Goal: Task Accomplishment & Management: Use online tool/utility

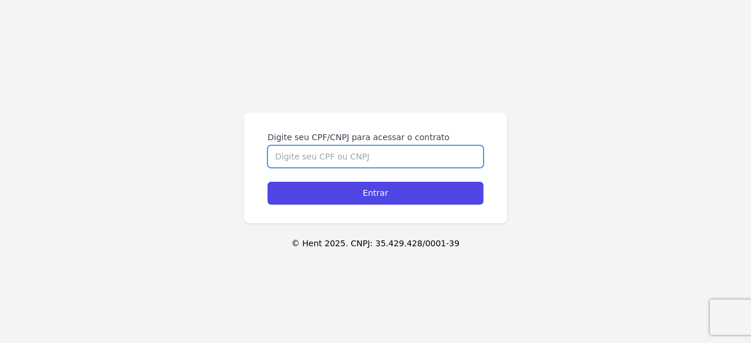
click at [379, 159] on input "Digite seu CPF/CNPJ para acessar o contrato" at bounding box center [376, 157] width 216 height 22
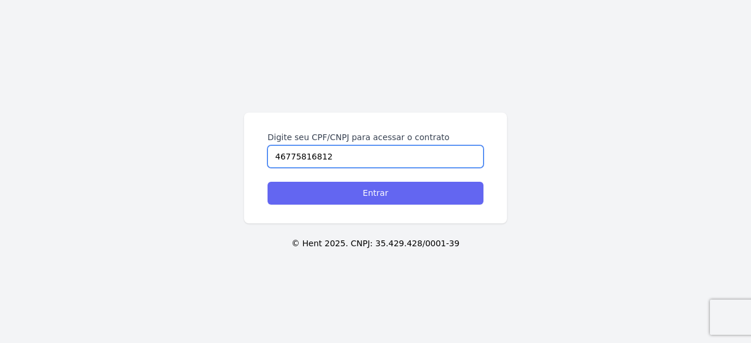
type input "46775816812"
click at [376, 188] on input "Entrar" at bounding box center [376, 193] width 216 height 23
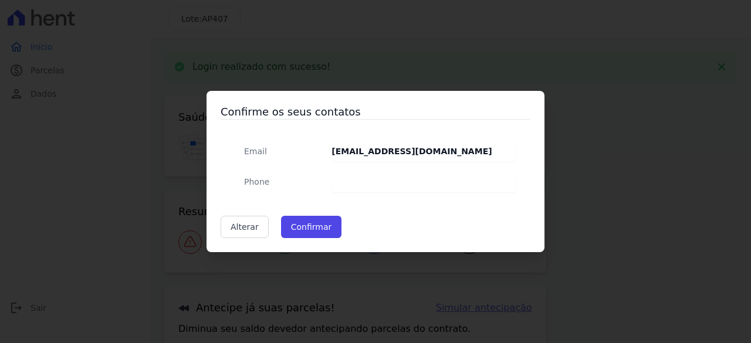
click at [386, 176] on dd at bounding box center [424, 181] width 185 height 21
click at [392, 183] on dd at bounding box center [424, 181] width 185 height 21
click at [325, 225] on button "Confirmar" at bounding box center [311, 227] width 61 height 22
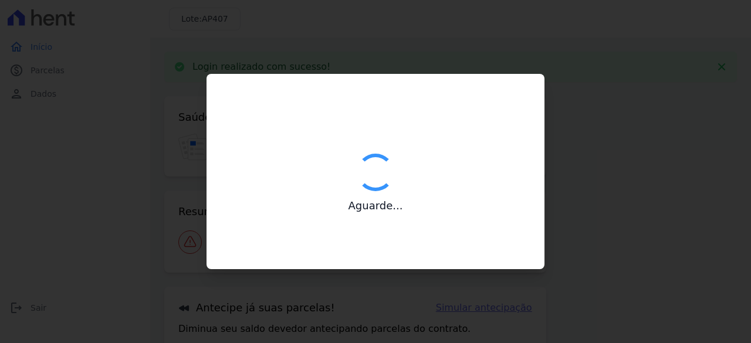
type input "Contatos confirmados com sucesso."
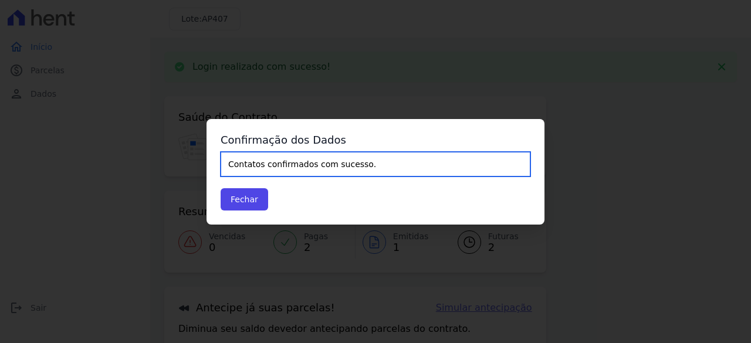
click at [318, 166] on input "Contatos confirmados com sucesso." at bounding box center [376, 164] width 310 height 25
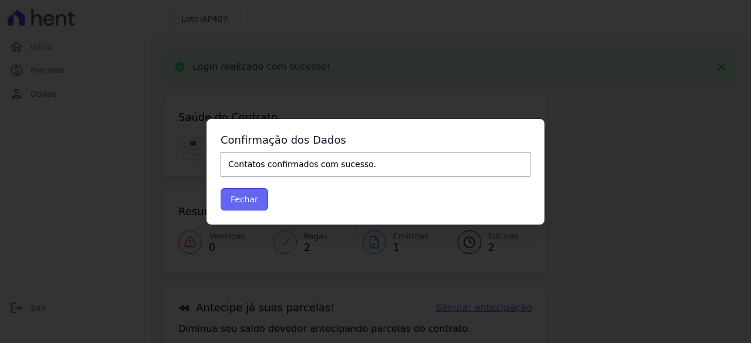
click at [249, 204] on button "Fechar" at bounding box center [245, 199] width 48 height 22
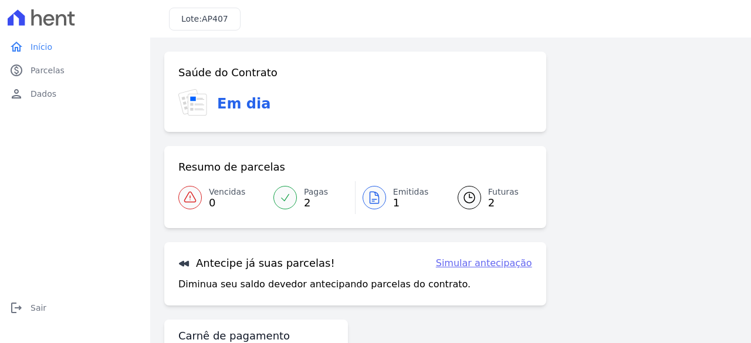
click at [458, 191] on div at bounding box center [469, 197] width 23 height 23
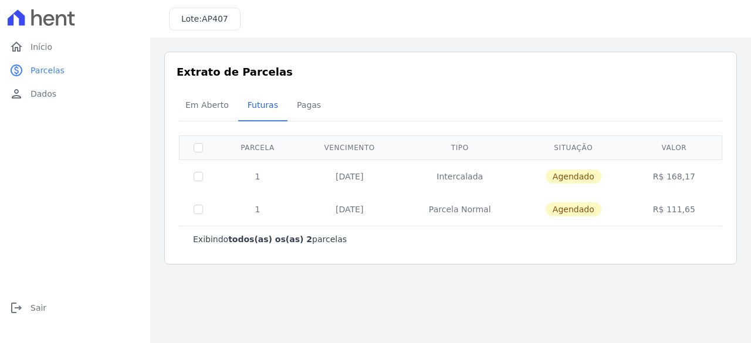
click at [380, 210] on td "01/07/2026" at bounding box center [349, 209] width 103 height 33
click at [332, 216] on td "01/07/2026" at bounding box center [349, 209] width 103 height 33
click at [197, 149] on input "checkbox" at bounding box center [198, 147] width 9 height 9
checkbox input "true"
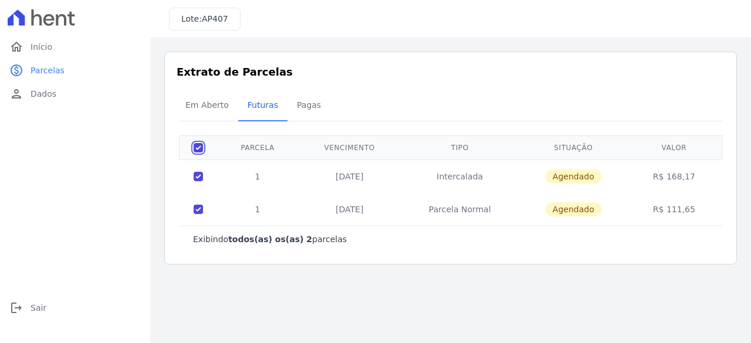
checkbox input "true"
click at [306, 109] on span "Pagas" at bounding box center [309, 104] width 38 height 23
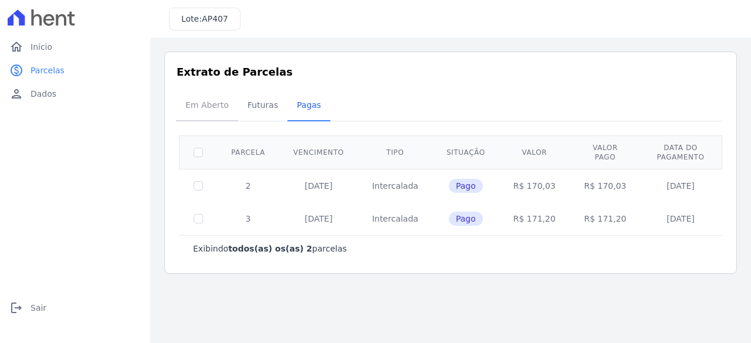
click at [207, 99] on span "Em Aberto" at bounding box center [207, 104] width 58 height 23
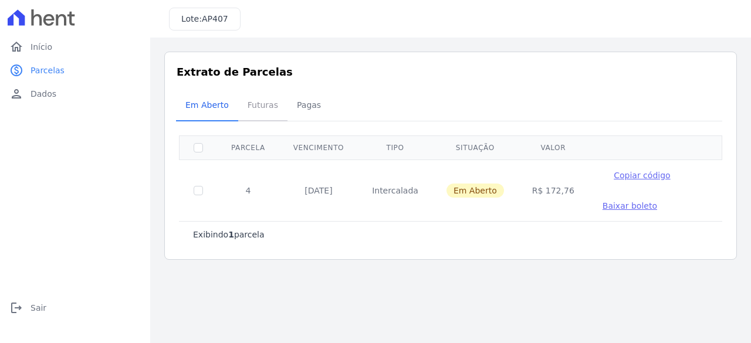
click at [252, 106] on span "Futuras" at bounding box center [263, 104] width 45 height 23
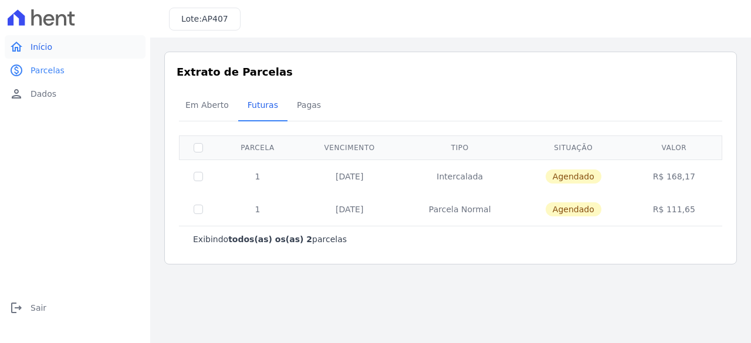
click at [38, 39] on link "home Início" at bounding box center [75, 46] width 141 height 23
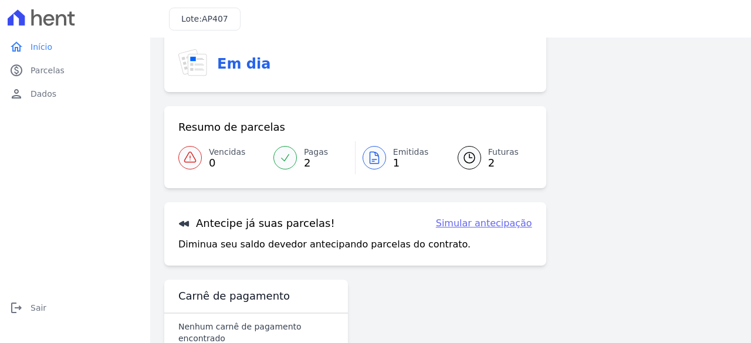
scroll to position [59, 0]
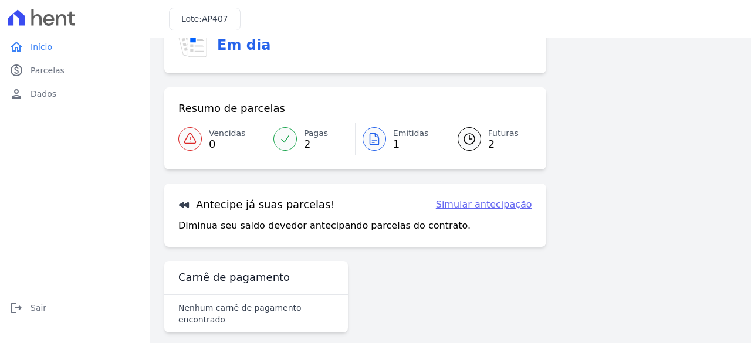
click at [476, 205] on link "Simular antecipação" at bounding box center [484, 205] width 96 height 14
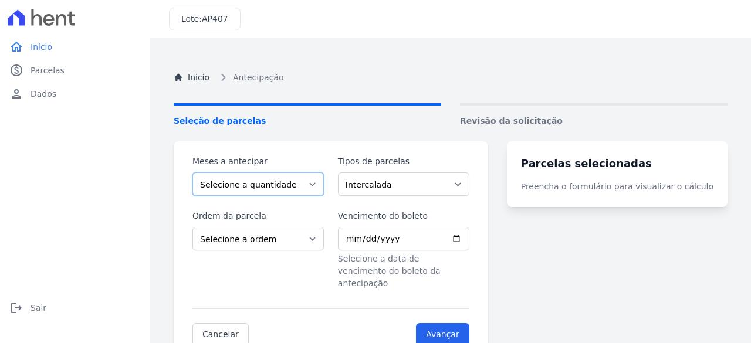
click at [305, 188] on select "Selecione a quantidade de meses a antecipar 1 2 3 4 5 6 7 8 9 10 11 12 13" at bounding box center [259, 184] width 132 height 23
select select "2"
click at [193, 173] on select "Selecione a quantidade de meses a antecipar 1 2 3 4 5 6 7 8 9 10 11 12 13" at bounding box center [259, 184] width 132 height 23
click at [414, 186] on select "Intercalada Parcela Normal" at bounding box center [404, 184] width 132 height 23
click at [345, 173] on select "Intercalada Parcela Normal" at bounding box center [404, 184] width 132 height 23
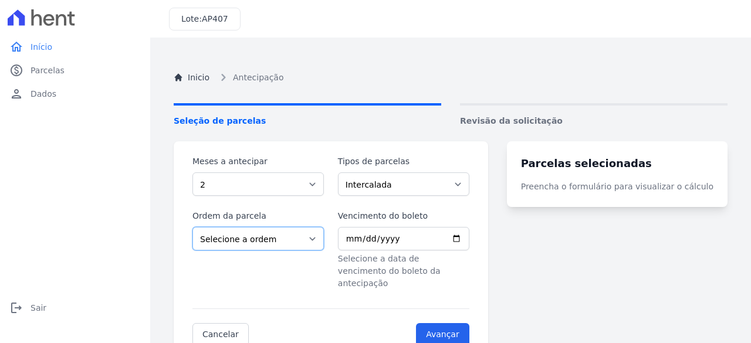
click at [278, 238] on select "Selecione a ordem Últimas parcelas Primeiras parcelas" at bounding box center [259, 238] width 132 height 23
select select "ending"
click at [193, 227] on select "Selecione a ordem Últimas parcelas Primeiras parcelas" at bounding box center [259, 238] width 132 height 23
click at [405, 236] on input "Vencimento do boleto" at bounding box center [404, 238] width 132 height 23
click at [409, 240] on input "Vencimento do boleto" at bounding box center [404, 238] width 132 height 23
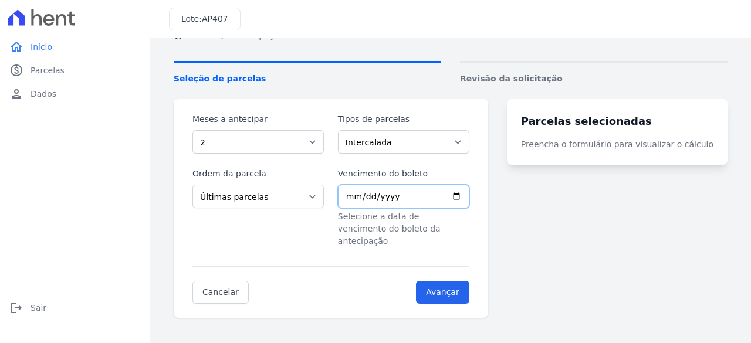
scroll to position [59, 0]
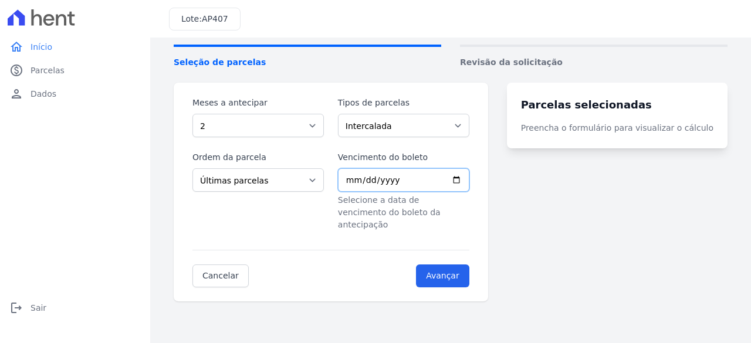
click at [376, 186] on input "Vencimento do boleto" at bounding box center [404, 180] width 132 height 23
click at [360, 182] on input "Vencimento do boleto" at bounding box center [404, 180] width 132 height 23
click at [467, 179] on input "Vencimento do boleto" at bounding box center [404, 180] width 132 height 23
type input "2025-09-29"
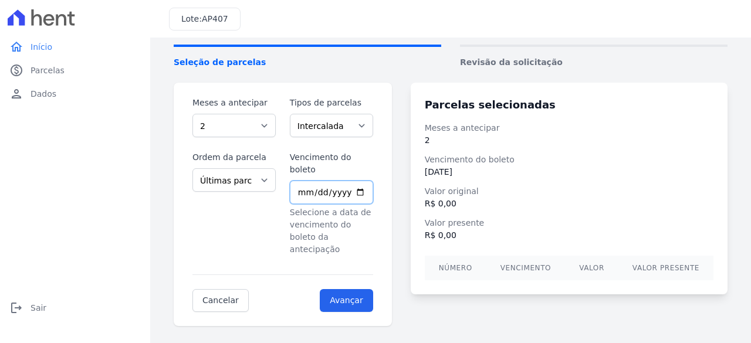
scroll to position [66, 0]
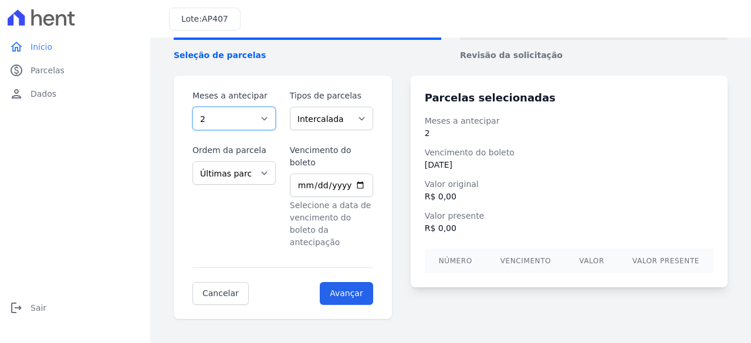
click at [239, 120] on select "Selecione a quantidade de meses a antecipar 1 2 3 4 5 6 7 8 9 10 11 12 13" at bounding box center [234, 118] width 83 height 23
select select "1"
click at [193, 107] on select "Selecione a quantidade de meses a antecipar 1 2 3 4 5 6 7 8 9 10 11 12 13" at bounding box center [234, 118] width 83 height 23
click at [326, 117] on select "Intercalada Parcela Normal" at bounding box center [331, 118] width 83 height 23
select select "standard"
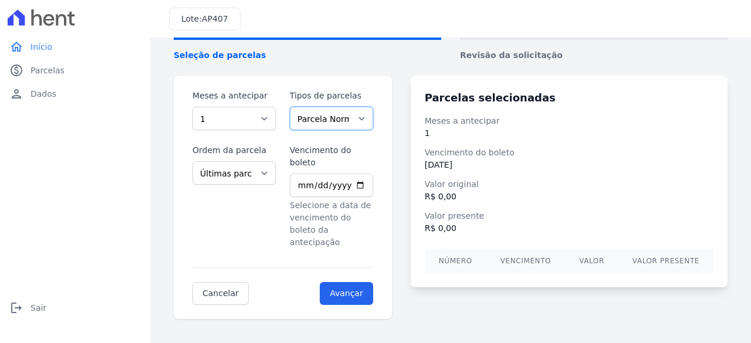
click at [291, 107] on select "Intercalada Parcela Normal" at bounding box center [331, 118] width 83 height 23
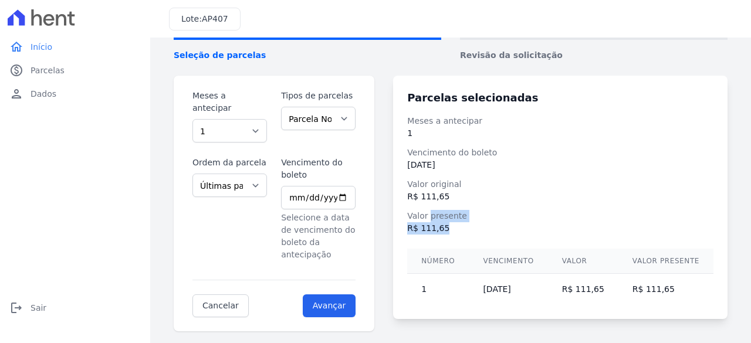
drag, startPoint x: 438, startPoint y: 214, endPoint x: 449, endPoint y: 234, distance: 22.6
click at [449, 234] on div "Valor presente R$ 111,65" at bounding box center [560, 222] width 306 height 25
click at [420, 232] on dd "R$ 111,65" at bounding box center [560, 229] width 306 height 12
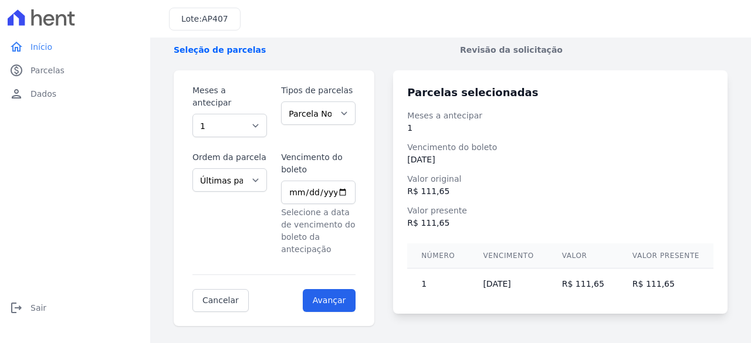
scroll to position [74, 0]
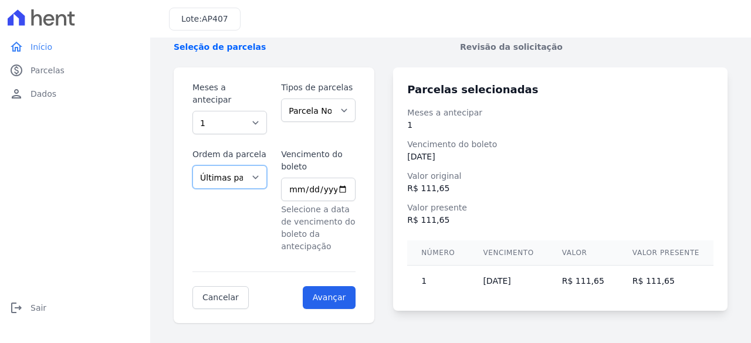
click at [248, 173] on select "Selecione a ordem Últimas parcelas Primeiras parcelas" at bounding box center [230, 177] width 75 height 23
click at [238, 166] on select "Selecione a ordem Últimas parcelas Primeiras parcelas" at bounding box center [230, 177] width 75 height 23
click at [235, 226] on div "Ordem da parcela Selecione a ordem Últimas parcelas Primeiras parcelas" at bounding box center [230, 201] width 75 height 105
click at [29, 49] on link "home Início" at bounding box center [75, 46] width 141 height 23
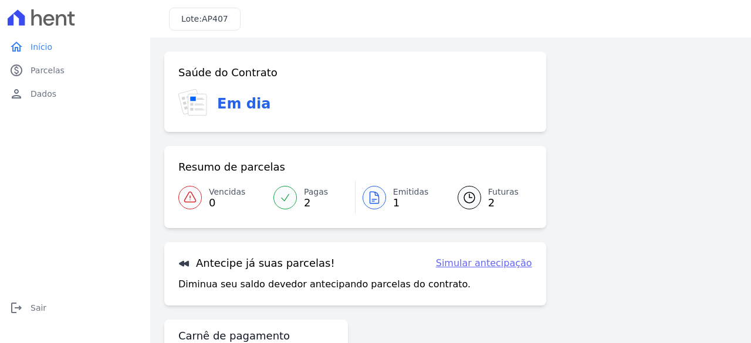
scroll to position [59, 0]
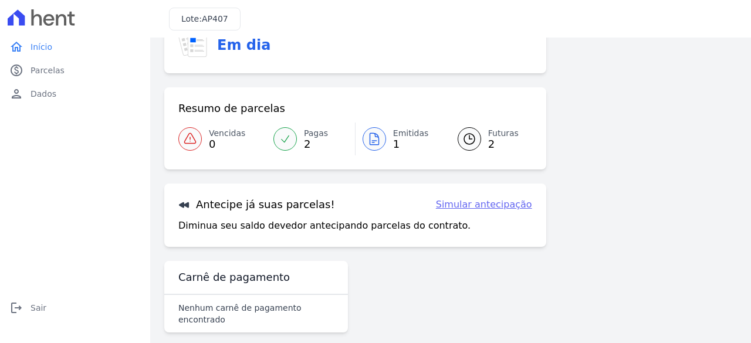
click at [388, 140] on link "Emitidas 1" at bounding box center [400, 139] width 88 height 33
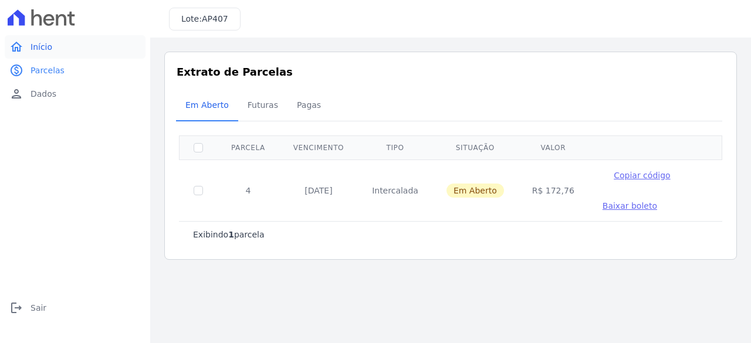
click at [49, 41] on span "Início" at bounding box center [42, 47] width 22 height 12
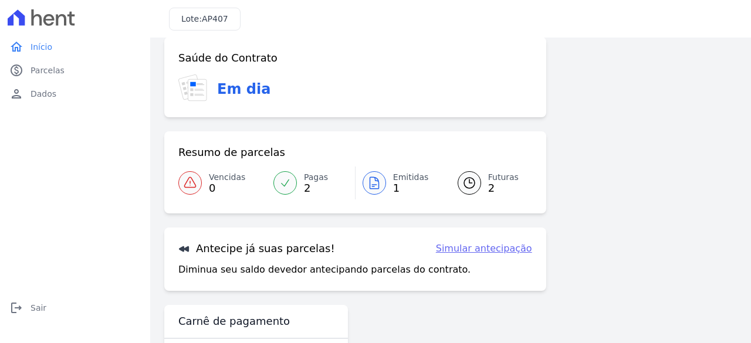
scroll to position [59, 0]
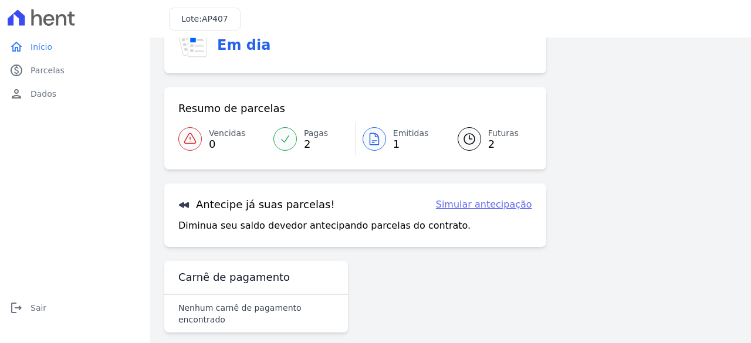
click at [373, 134] on icon at bounding box center [374, 139] width 9 height 12
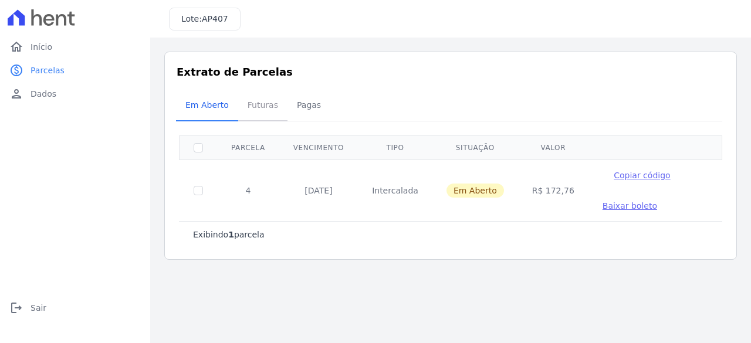
click at [263, 105] on span "Futuras" at bounding box center [263, 104] width 45 height 23
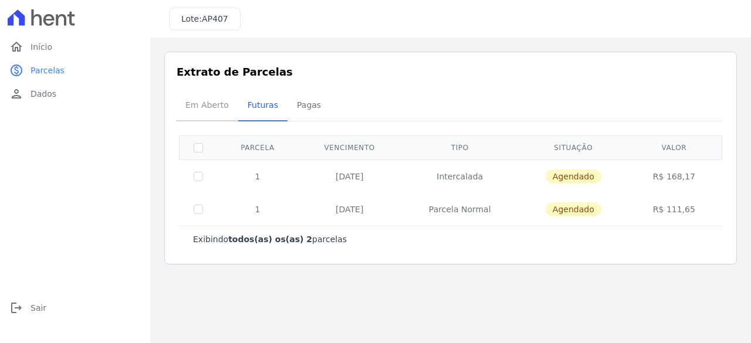
click at [201, 103] on span "Em Aberto" at bounding box center [207, 104] width 58 height 23
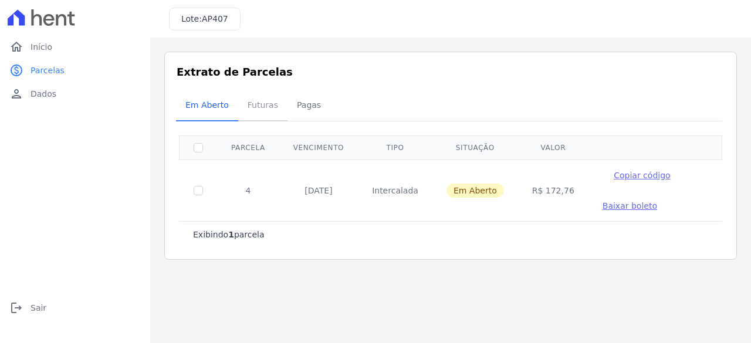
click at [262, 105] on span "Futuras" at bounding box center [263, 104] width 45 height 23
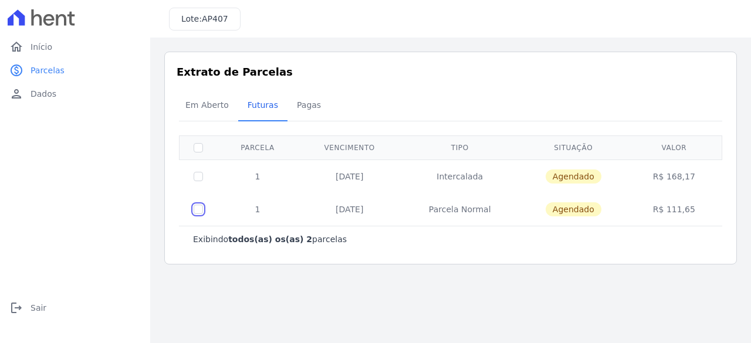
click at [197, 210] on input "checkbox" at bounding box center [198, 209] width 9 height 9
checkbox input "true"
click at [699, 97] on div "Em Aberto Futuras Pagas" at bounding box center [451, 106] width 550 height 29
click at [697, 109] on div "Em Aberto Futuras Pagas" at bounding box center [451, 106] width 550 height 29
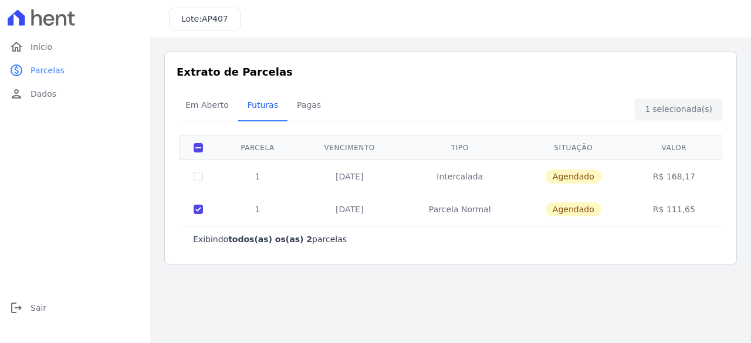
click at [697, 109] on div "Em Aberto Futuras Pagas" at bounding box center [451, 106] width 550 height 29
click at [299, 103] on span "Pagas" at bounding box center [309, 104] width 38 height 23
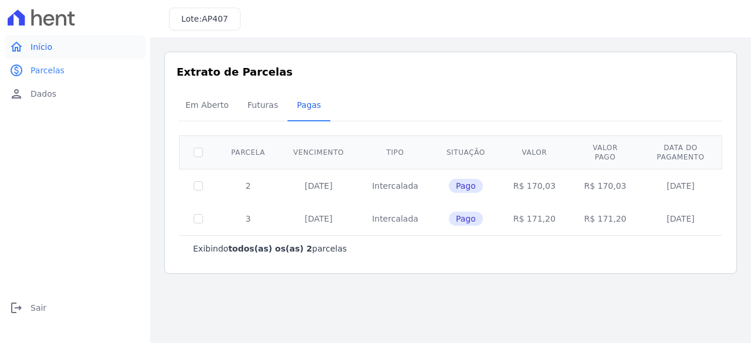
click at [48, 46] on span "Início" at bounding box center [42, 47] width 22 height 12
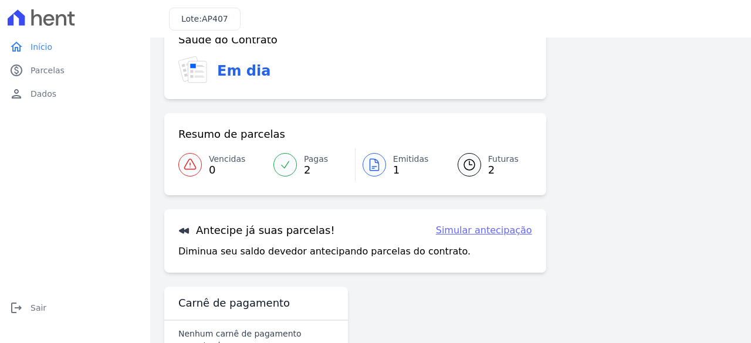
scroll to position [60, 0]
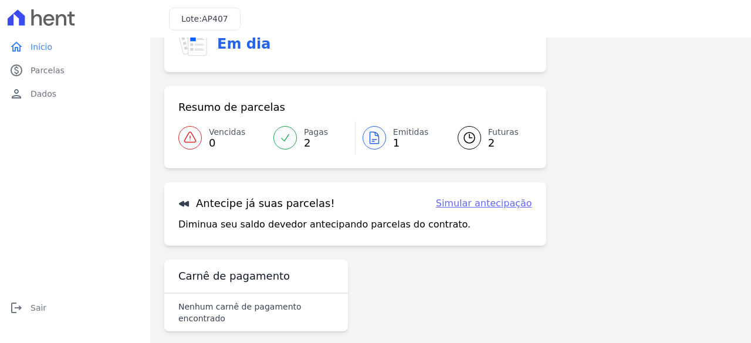
click at [279, 126] on link "Pagas 2" at bounding box center [311, 138] width 89 height 33
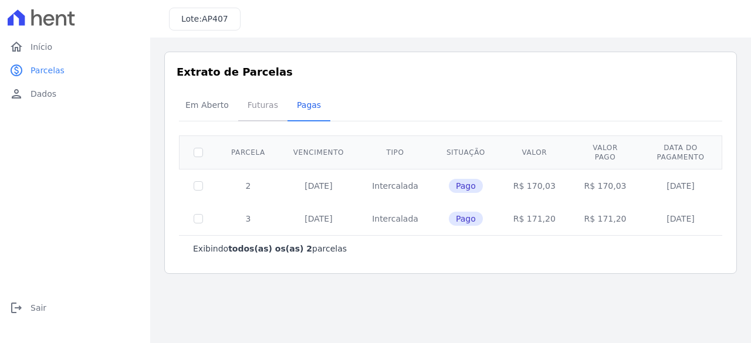
click at [254, 96] on span "Futuras" at bounding box center [263, 104] width 45 height 23
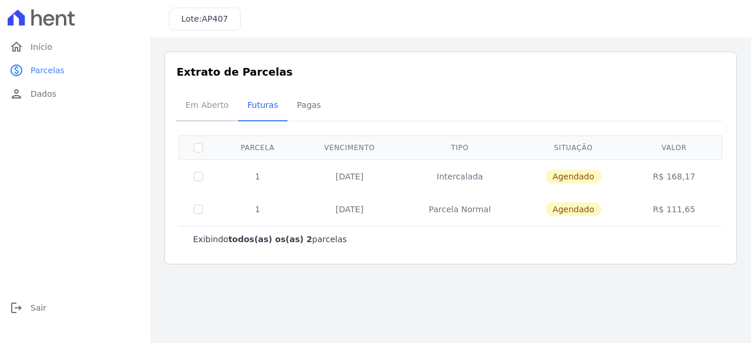
click at [191, 102] on span "Em Aberto" at bounding box center [207, 104] width 58 height 23
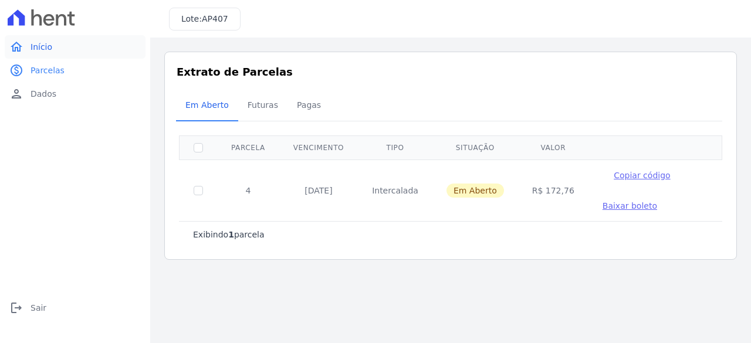
click at [36, 48] on span "Início" at bounding box center [42, 47] width 22 height 12
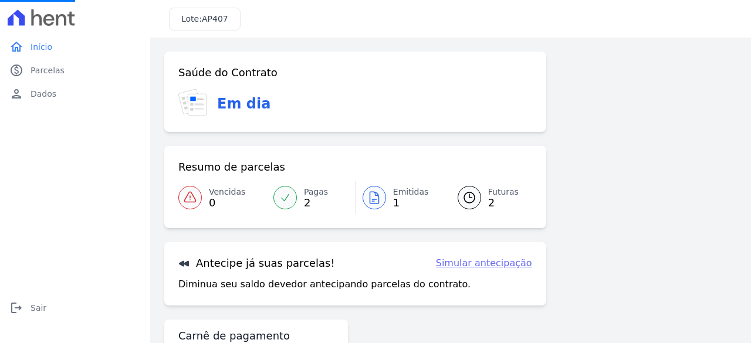
select select "1"
select select "standard"
select select "ending"
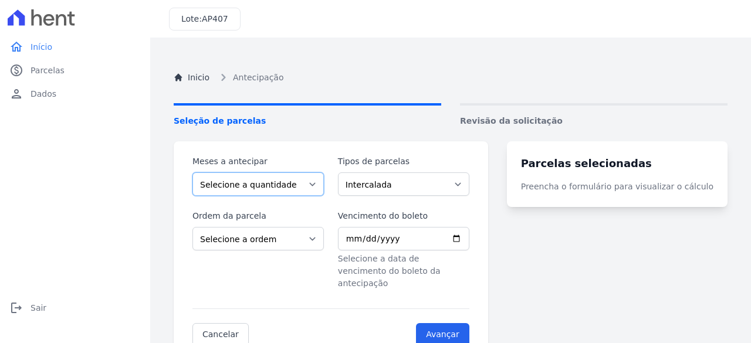
click at [247, 185] on select "Selecione a quantidade de meses a antecipar 1 2 3 4 5 6 7 8 9 10 11 12 13" at bounding box center [259, 184] width 132 height 23
select select "1"
click at [193, 173] on select "Selecione a quantidade de meses a antecipar 1 2 3 4 5 6 7 8 9 10 11 12 13" at bounding box center [259, 184] width 132 height 23
click at [377, 189] on select "Intercalada Parcela Normal" at bounding box center [404, 184] width 132 height 23
select select "standard"
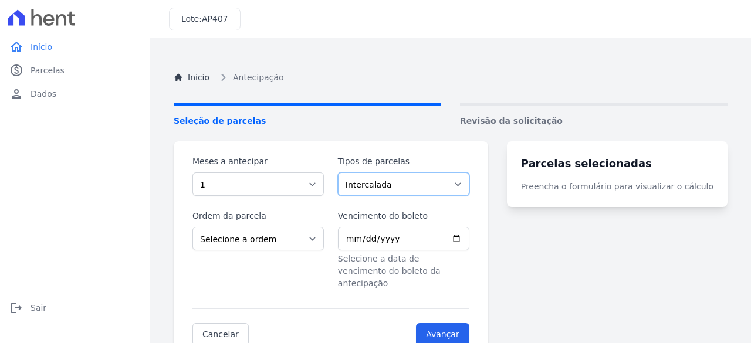
click at [345, 173] on select "Intercalada Parcela Normal" at bounding box center [404, 184] width 132 height 23
click at [287, 237] on select "Selecione a ordem Últimas parcelas Primeiras parcelas" at bounding box center [259, 238] width 132 height 23
select select "ending"
click at [193, 227] on select "Selecione a ordem Últimas parcelas Primeiras parcelas" at bounding box center [259, 238] width 132 height 23
click at [409, 240] on input "Vencimento do boleto" at bounding box center [404, 238] width 132 height 23
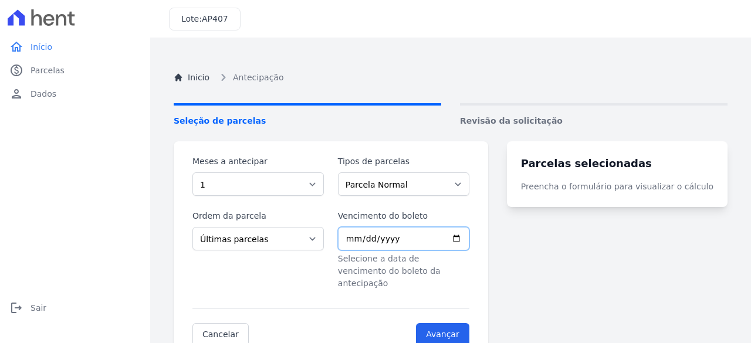
click at [470, 239] on input "Vencimento do boleto" at bounding box center [404, 238] width 132 height 23
type input "2026-07-01"
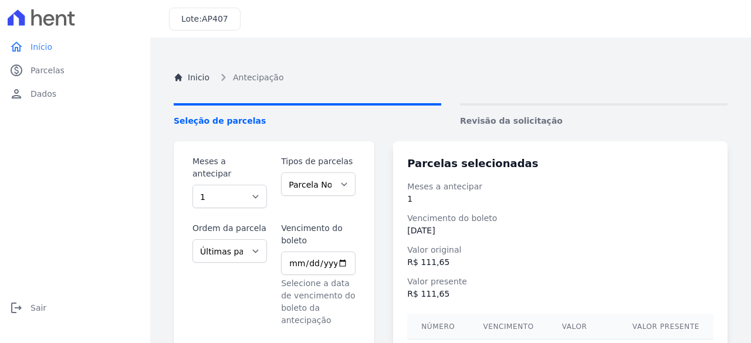
drag, startPoint x: 498, startPoint y: 105, endPoint x: 504, endPoint y: 240, distance: 134.6
click at [498, 106] on link "Revisão da solicitação" at bounding box center [594, 115] width 268 height 24
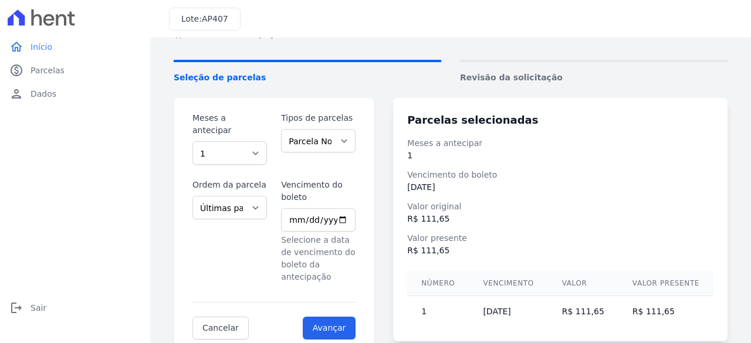
scroll to position [74, 0]
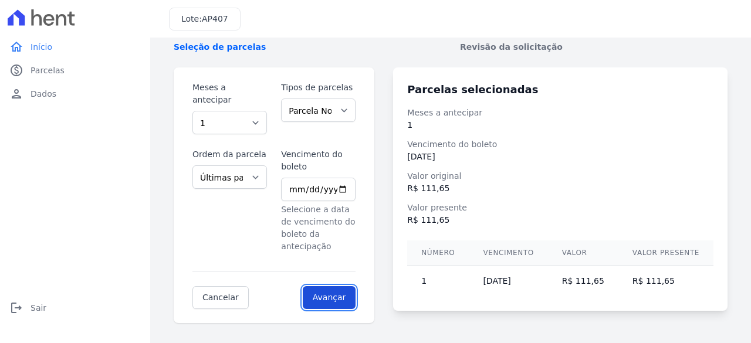
click at [345, 287] on input "Avançar" at bounding box center [329, 298] width 53 height 23
